Goal: Task Accomplishment & Management: Use online tool/utility

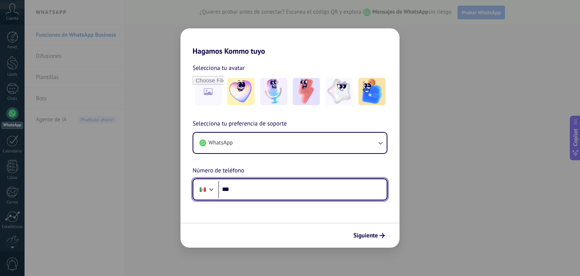
click at [260, 181] on input "***" at bounding box center [302, 189] width 169 height 17
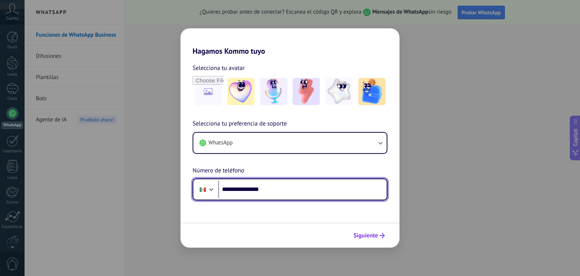
type input "**********"
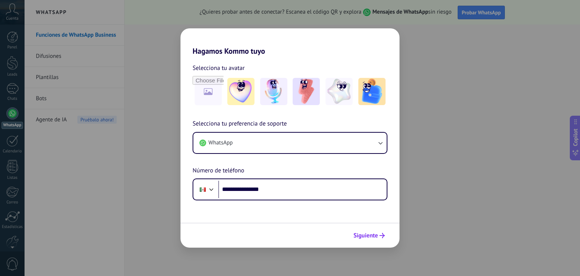
click at [368, 230] on button "Siguiente" at bounding box center [369, 235] width 38 height 13
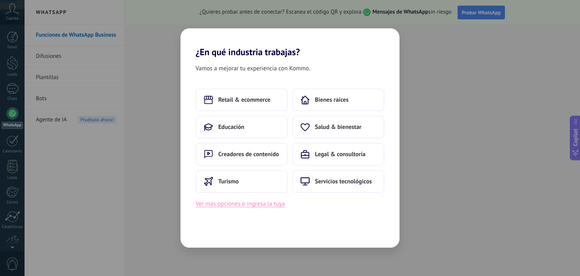
click at [276, 203] on button "Ver más opciones o ingresa la tuya" at bounding box center [240, 204] width 89 height 10
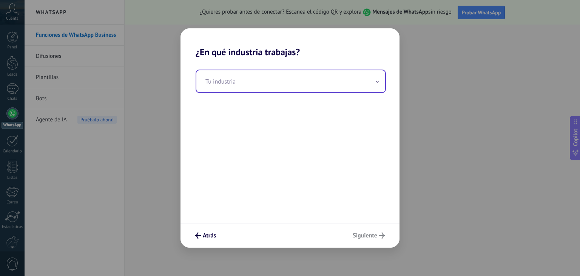
click at [314, 80] on input "text" at bounding box center [290, 81] width 189 height 22
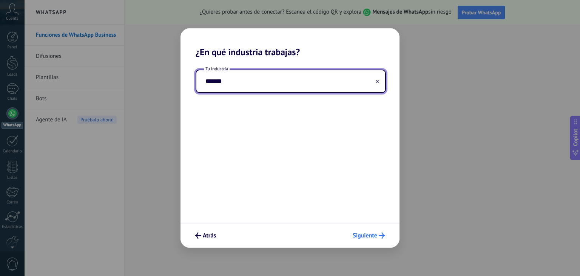
type input "*******"
click at [378, 233] on span "Siguiente" at bounding box center [369, 235] width 32 height 6
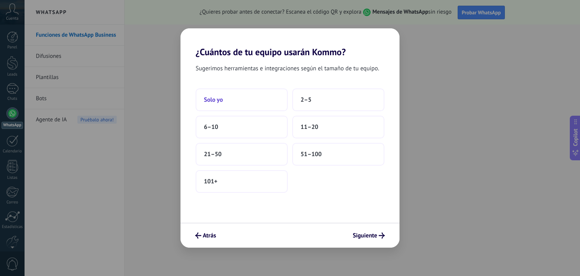
click at [263, 98] on button "Solo yo" at bounding box center [242, 99] width 92 height 23
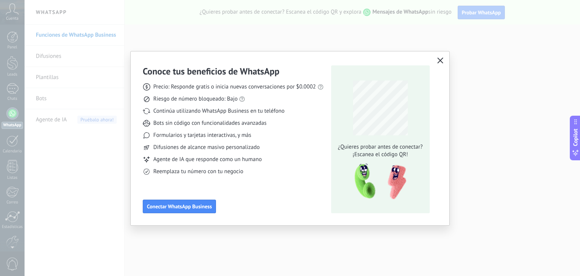
click at [436, 59] on button "button" at bounding box center [441, 61] width 10 height 11
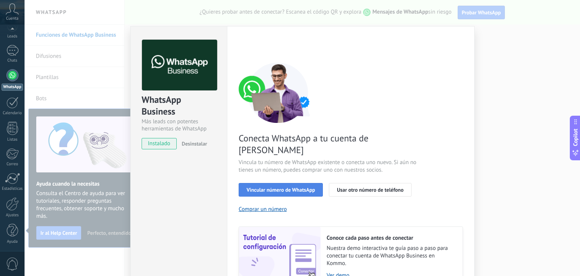
click at [303, 187] on span "Vincular número de WhatsApp" at bounding box center [281, 189] width 68 height 5
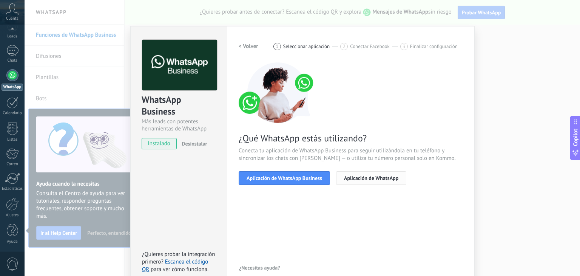
click at [352, 175] on span "Aplicación de WhatsApp" at bounding box center [371, 177] width 54 height 5
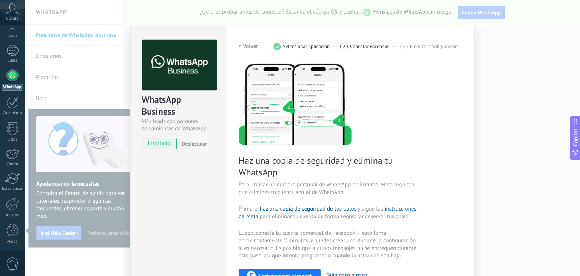
click at [463, 88] on div "Configuraciones Autorizaciones This tab logs the users who have granted integra…" at bounding box center [351, 208] width 248 height 364
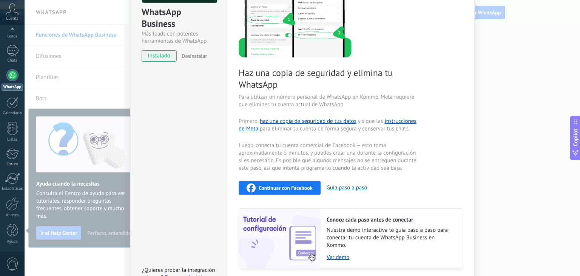
scroll to position [113, 0]
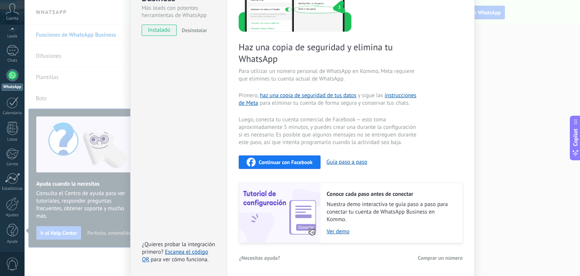
click at [313, 161] on button "Continuar con Facebook" at bounding box center [280, 162] width 82 height 14
click at [490, 33] on div "WhatsApp Business Más leads con potentes herramientas de WhatsApp instalado Des…" at bounding box center [303, 138] width 556 height 276
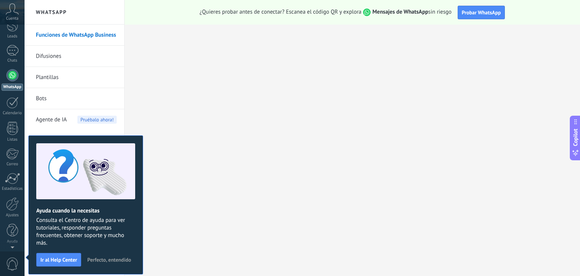
scroll to position [0, 0]
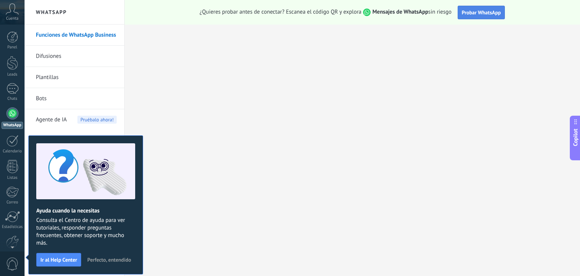
click at [481, 19] on button "Probar WhatsApp" at bounding box center [482, 13] width 48 height 14
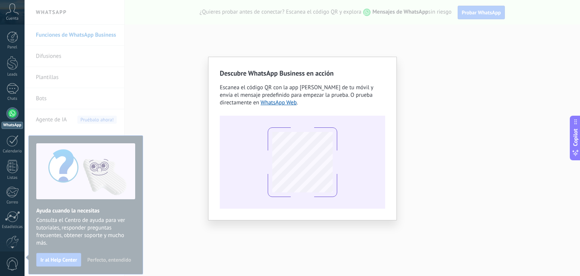
click at [409, 91] on div "Descubre WhatsApp Business en acción Escanea el código QR con la app [PERSON_NA…" at bounding box center [303, 138] width 556 height 276
